Goal: Task Accomplishment & Management: Use online tool/utility

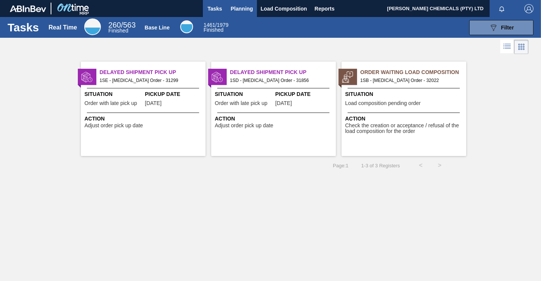
click at [237, 8] on span "Planning" at bounding box center [242, 8] width 22 height 9
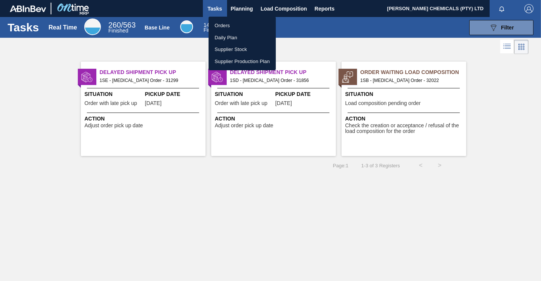
click at [228, 22] on li "Orders" at bounding box center [242, 26] width 67 height 12
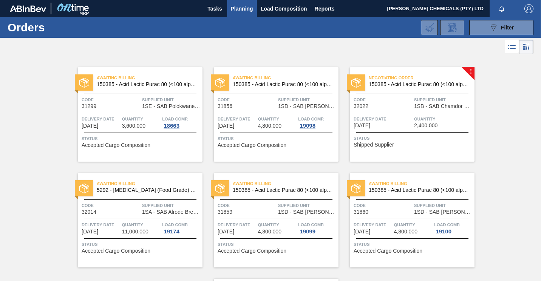
click at [415, 119] on span "Quantity" at bounding box center [443, 119] width 59 height 8
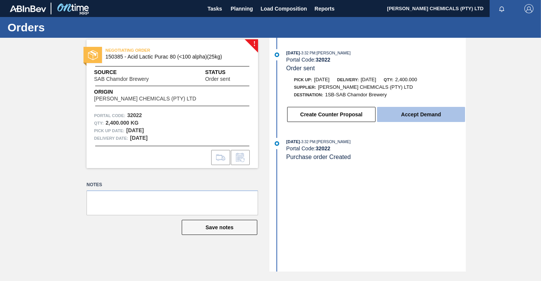
click at [399, 121] on button "Accept Demand" at bounding box center [421, 114] width 88 height 15
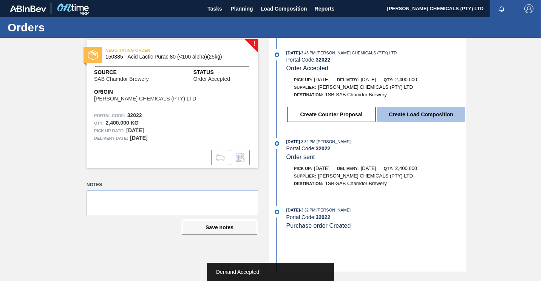
click at [403, 118] on button "Create Load Composition" at bounding box center [421, 114] width 88 height 15
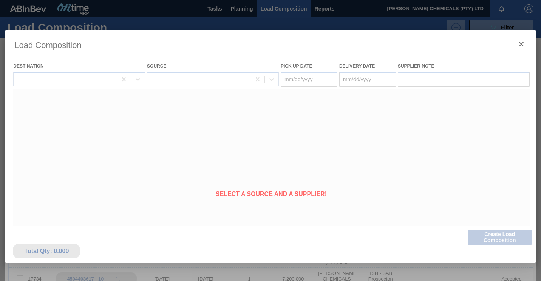
type Date "[DATE]"
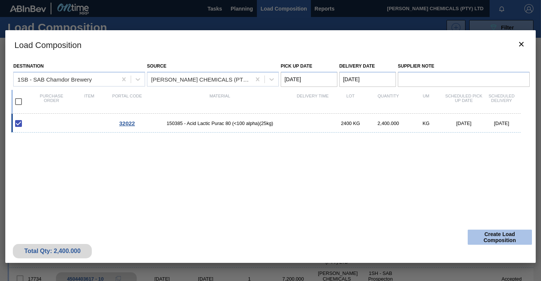
click at [498, 237] on button "Create Load Composition" at bounding box center [500, 237] width 64 height 15
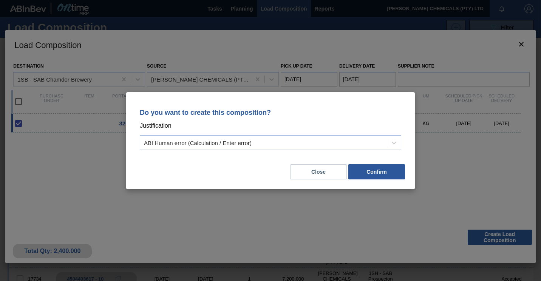
click at [362, 156] on div "Close Confirm" at bounding box center [270, 168] width 271 height 26
click at [375, 171] on button "Confirm" at bounding box center [377, 171] width 57 height 15
